Goal: Navigation & Orientation: Find specific page/section

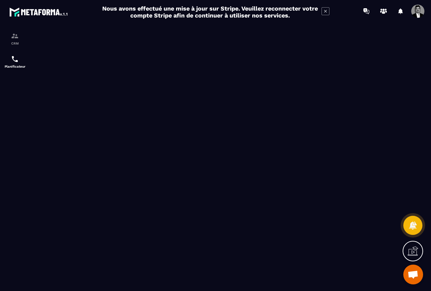
click at [33, 11] on img at bounding box center [38, 12] width 59 height 12
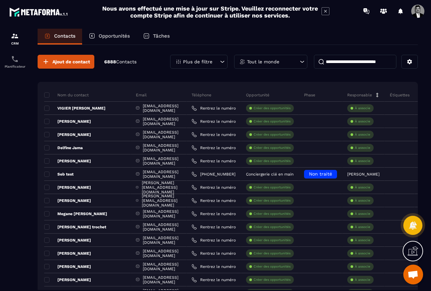
click at [49, 9] on img at bounding box center [38, 12] width 59 height 12
click at [13, 38] on img at bounding box center [15, 36] width 8 height 8
click at [35, 18] on div "Nous avons effectué une mise à jour sur Stripe. Veuillez reconnecter votre comp…" at bounding box center [215, 11] width 431 height 17
click at [42, 15] on img at bounding box center [38, 12] width 59 height 12
click at [19, 37] on div "CRM" at bounding box center [15, 38] width 26 height 13
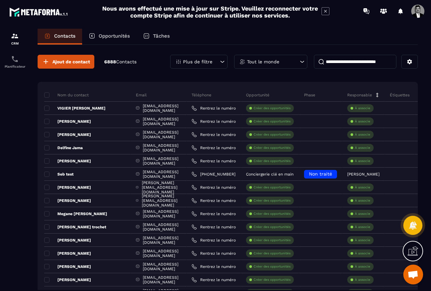
click at [326, 10] on icon at bounding box center [326, 11] width 8 height 8
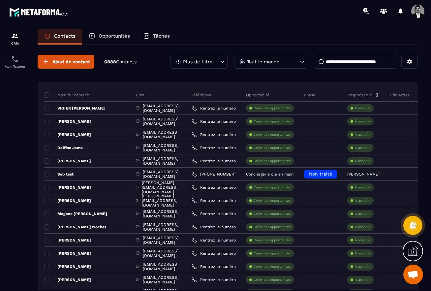
click at [419, 12] on span at bounding box center [417, 11] width 13 height 13
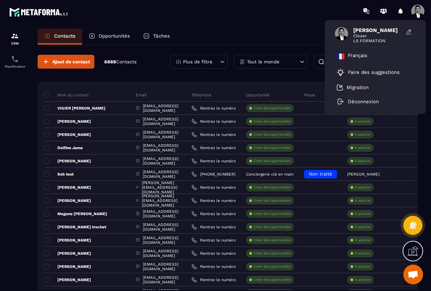
click at [84, 27] on div "CRM Planificateur" at bounding box center [56, 156] width 113 height 268
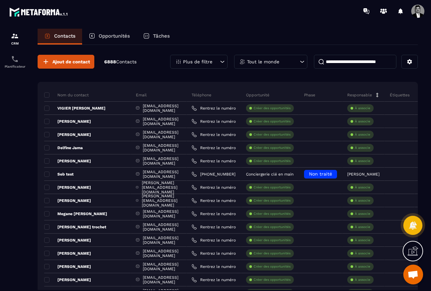
click at [110, 37] on p "Opportunités" at bounding box center [114, 36] width 31 height 6
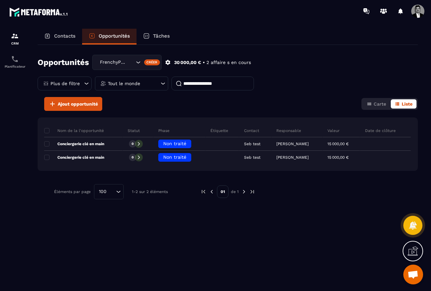
click at [65, 37] on p "Contacts" at bounding box center [64, 36] width 21 height 6
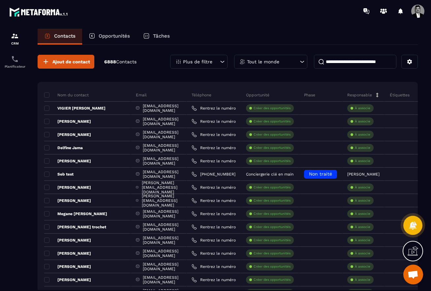
click at [158, 39] on p "Tâches" at bounding box center [161, 36] width 17 height 6
